Goal: Information Seeking & Learning: Learn about a topic

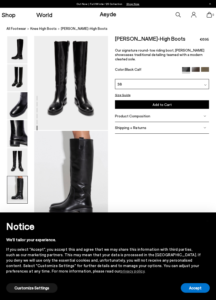
click at [18, 148] on img at bounding box center [17, 161] width 20 height 27
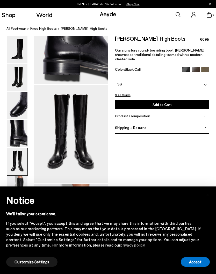
scroll to position [345, 0]
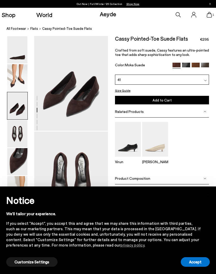
click at [23, 84] on img at bounding box center [17, 77] width 20 height 27
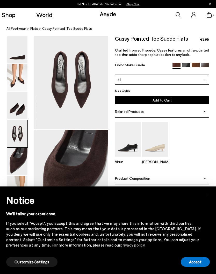
click at [17, 121] on img at bounding box center [17, 133] width 20 height 27
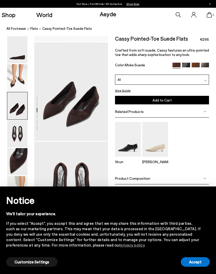
scroll to position [177, 0]
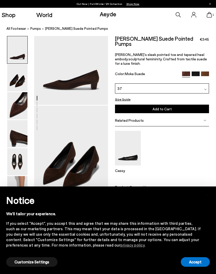
scroll to position [27, 0]
